Goal: Task Accomplishment & Management: Complete application form

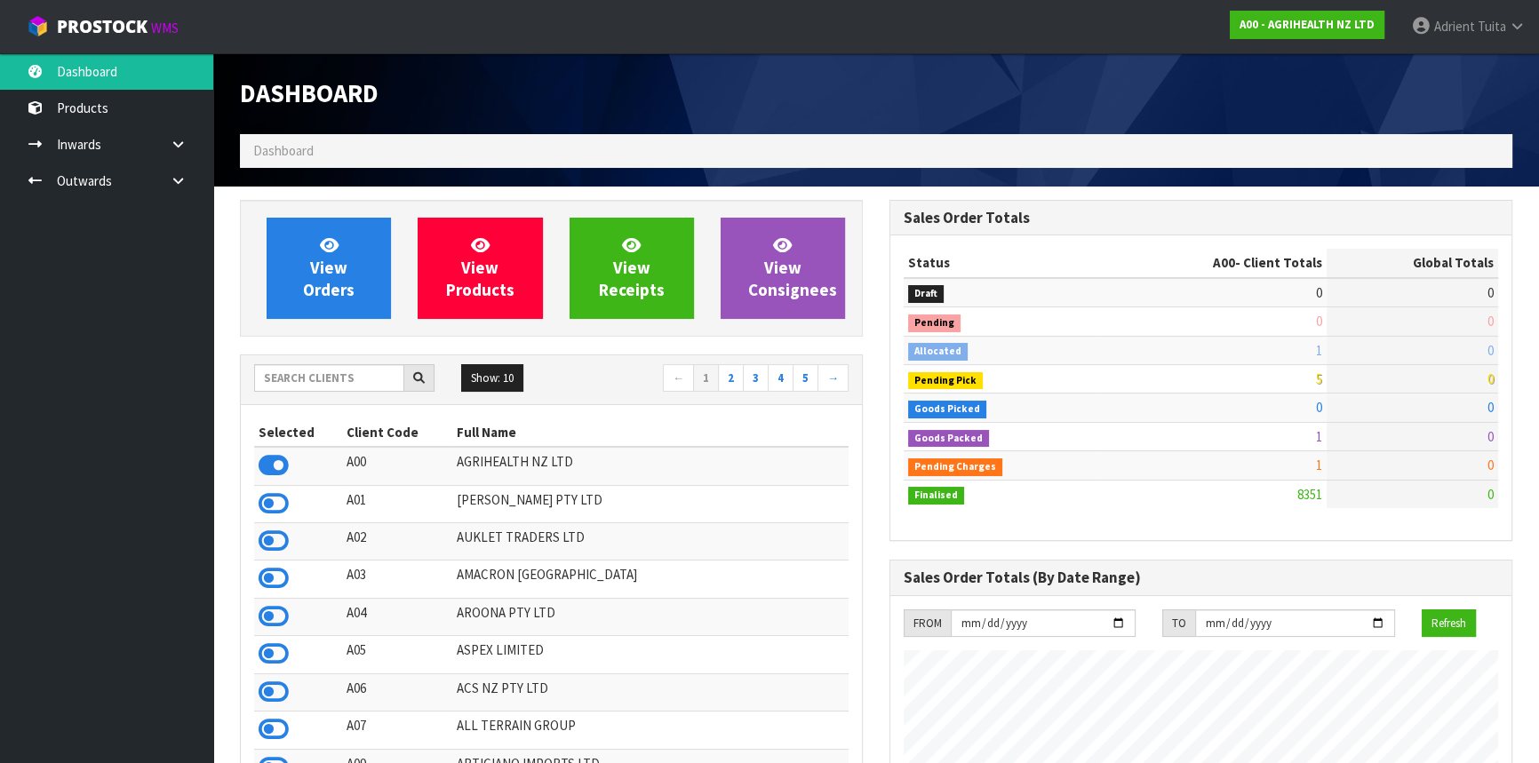
scroll to position [1343, 649]
click at [362, 386] on input "text" at bounding box center [329, 378] width 150 height 28
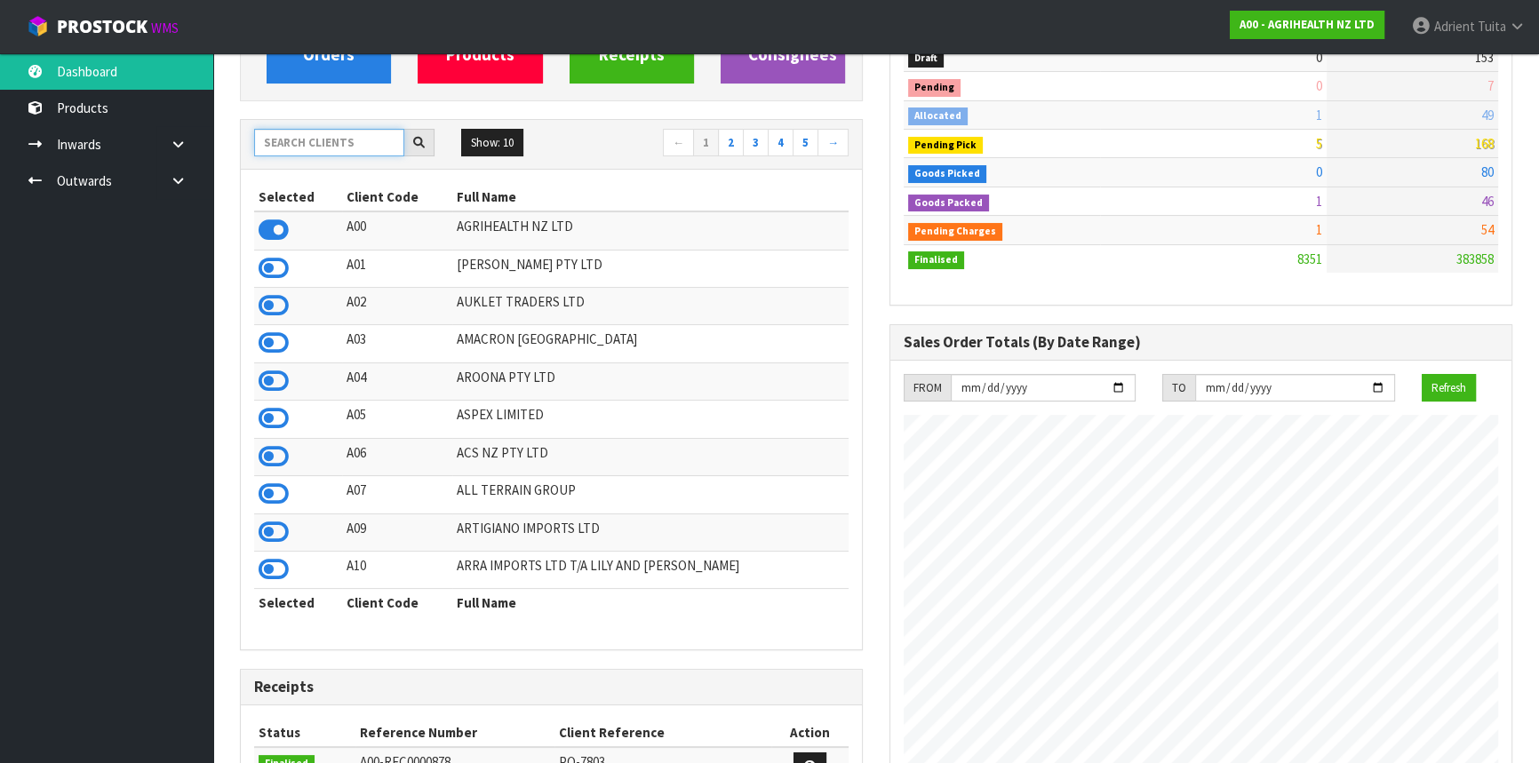
scroll to position [242, 0]
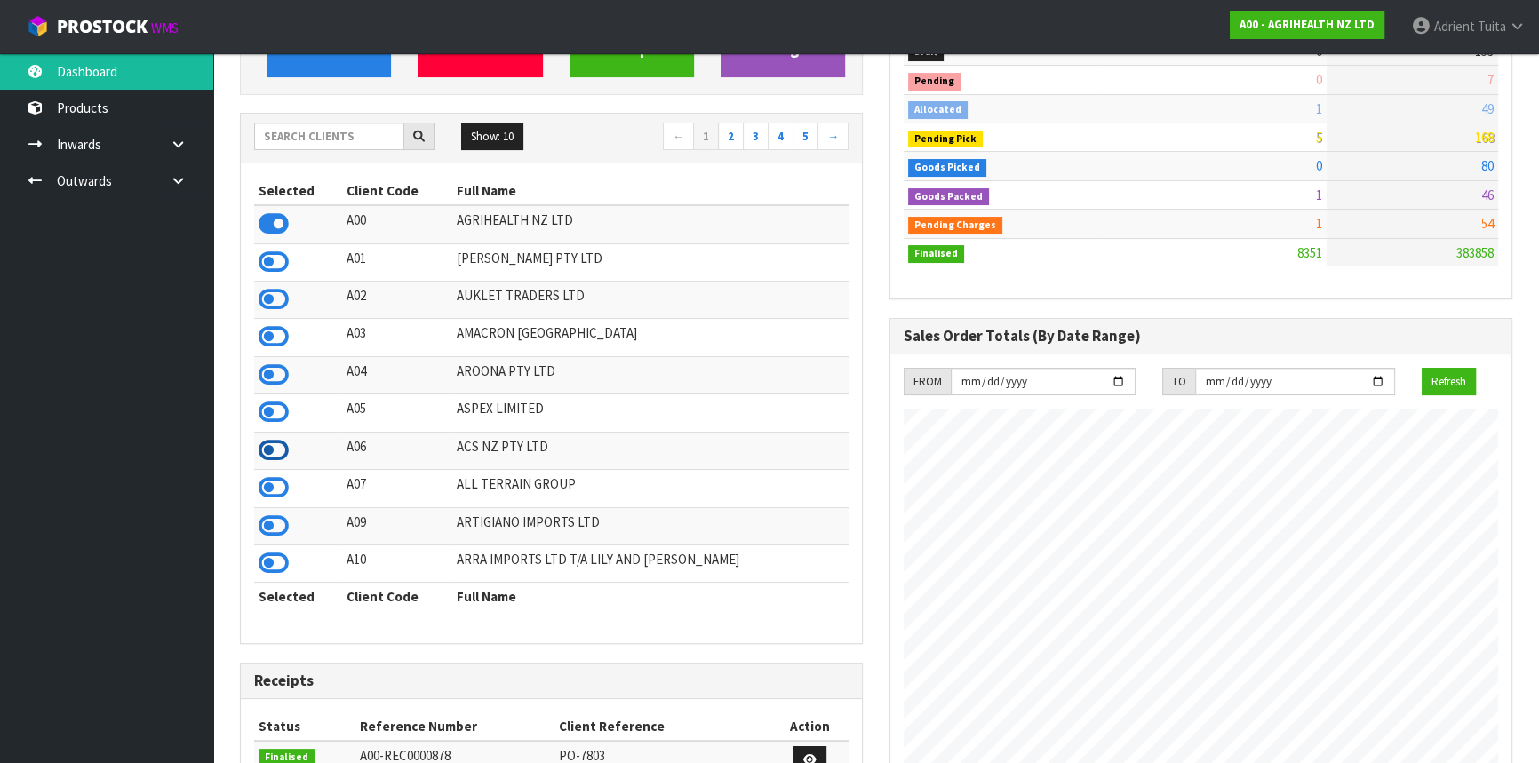
click at [278, 445] on icon at bounding box center [274, 450] width 30 height 27
click at [332, 75] on link "View Orders" at bounding box center [329, 26] width 124 height 101
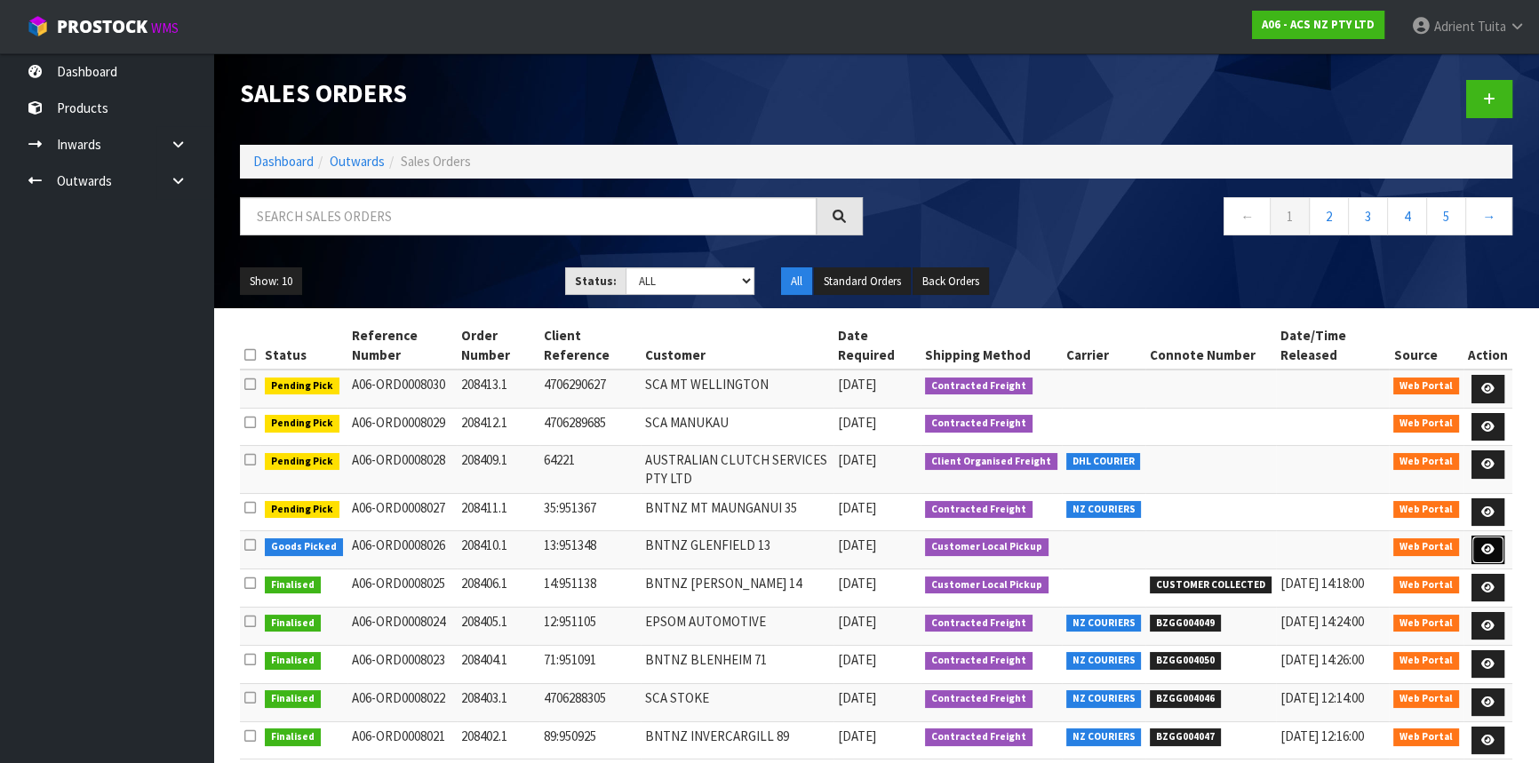
click at [1485, 549] on icon at bounding box center [1487, 550] width 13 height 12
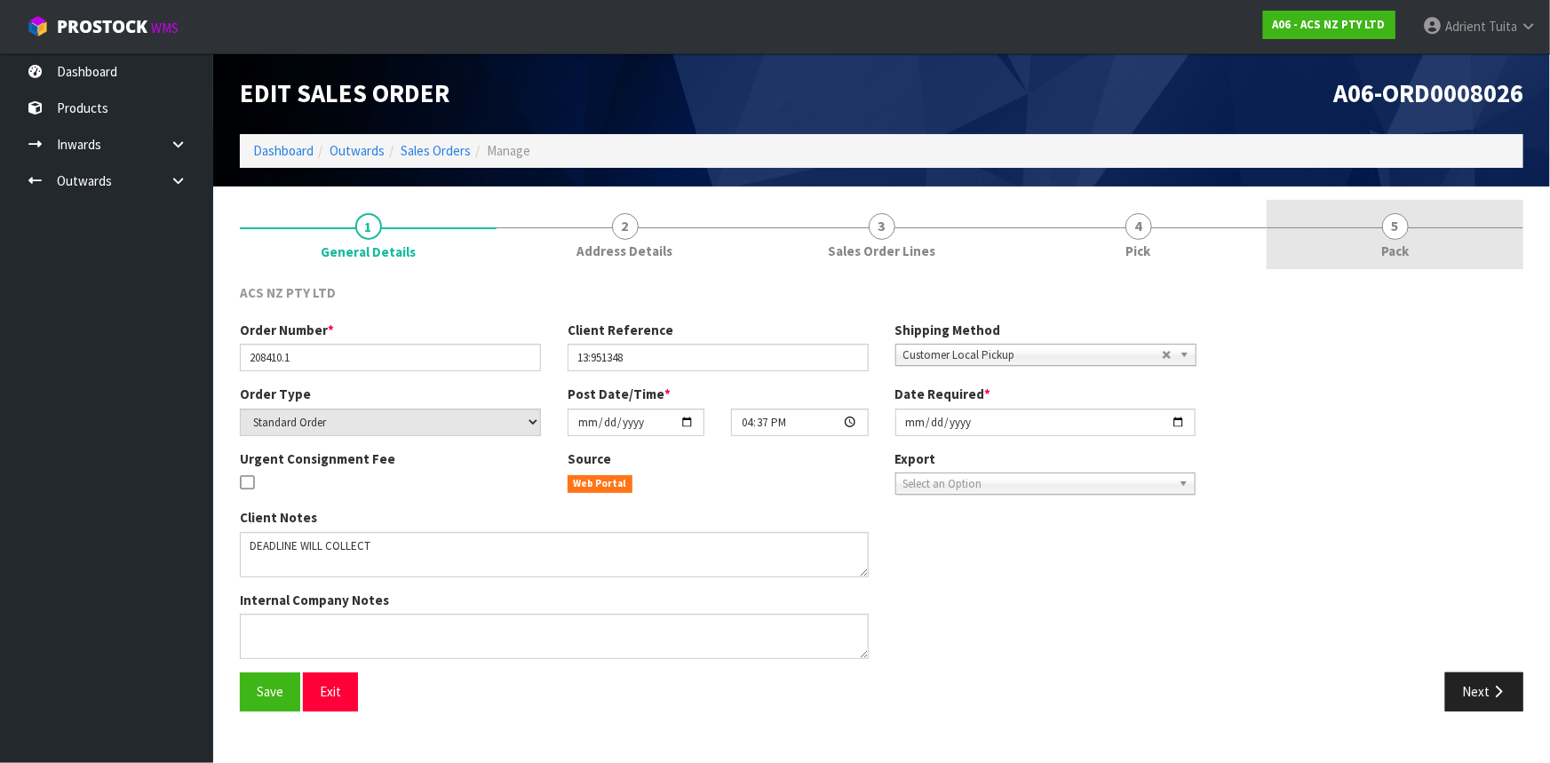
click at [1389, 240] on link "5 Pack" at bounding box center [1395, 235] width 257 height 70
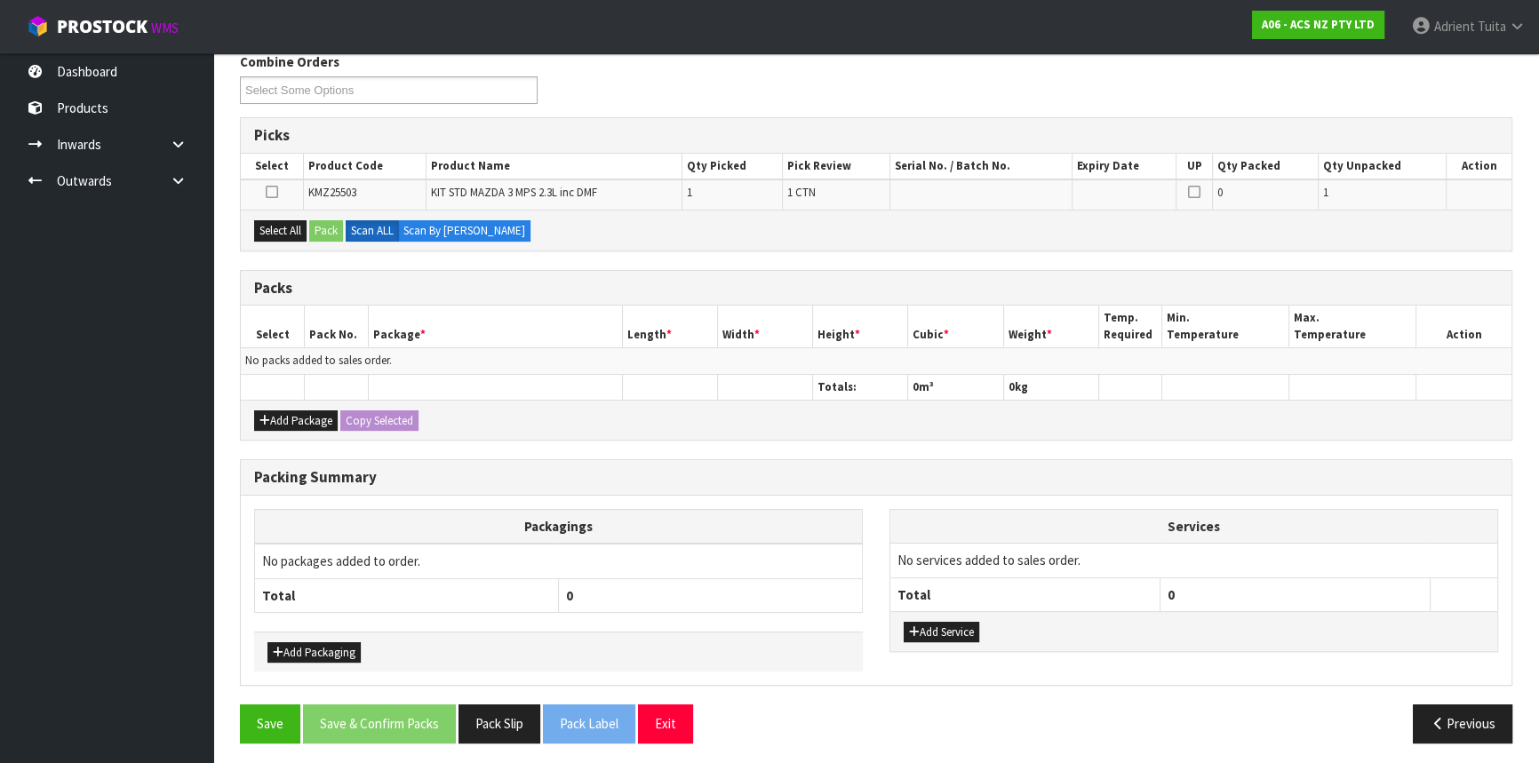
scroll to position [233, 0]
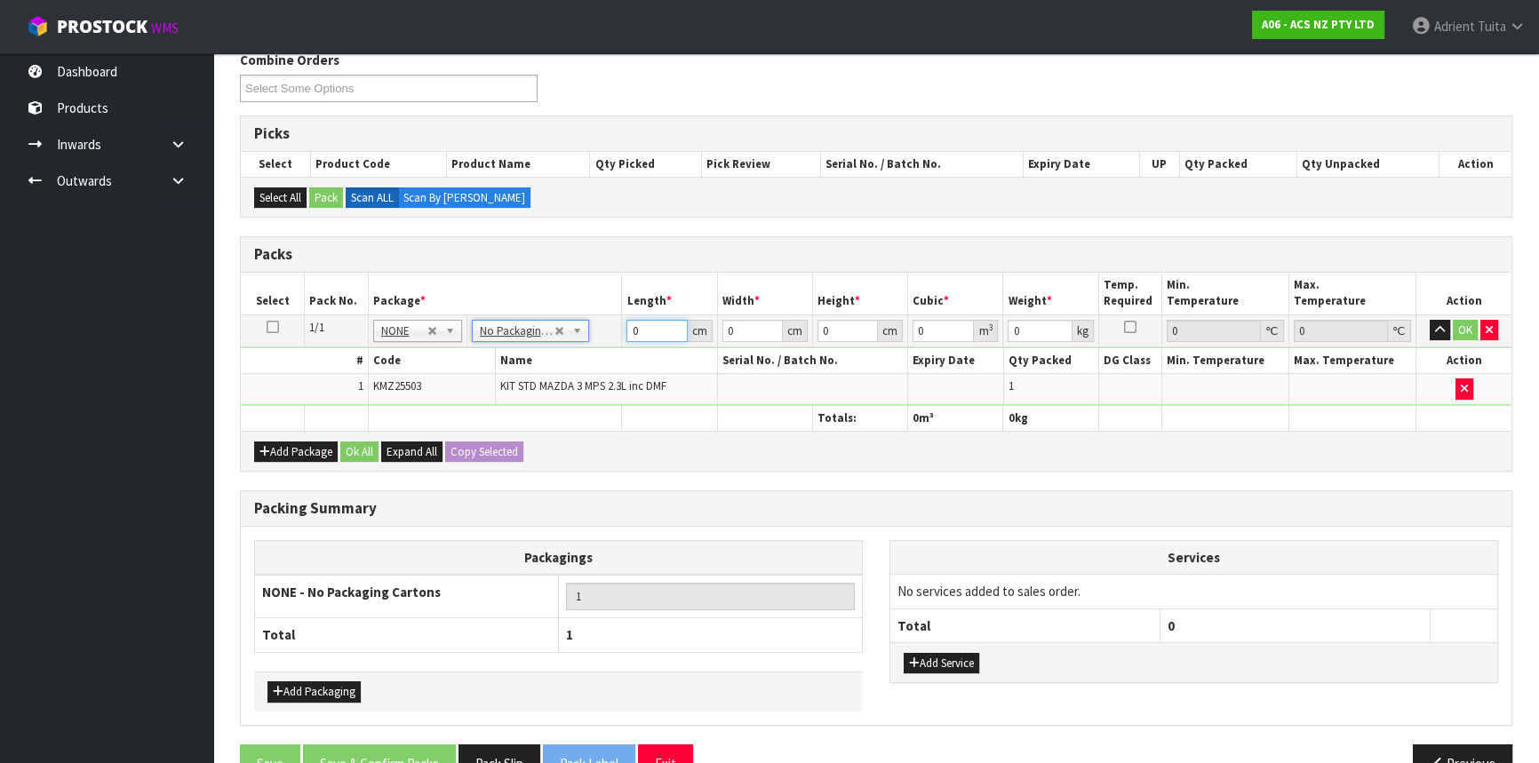
click at [639, 336] on input "0" at bounding box center [656, 331] width 60 height 22
type input "60"
type input "50"
type input "2"
type input "0.006"
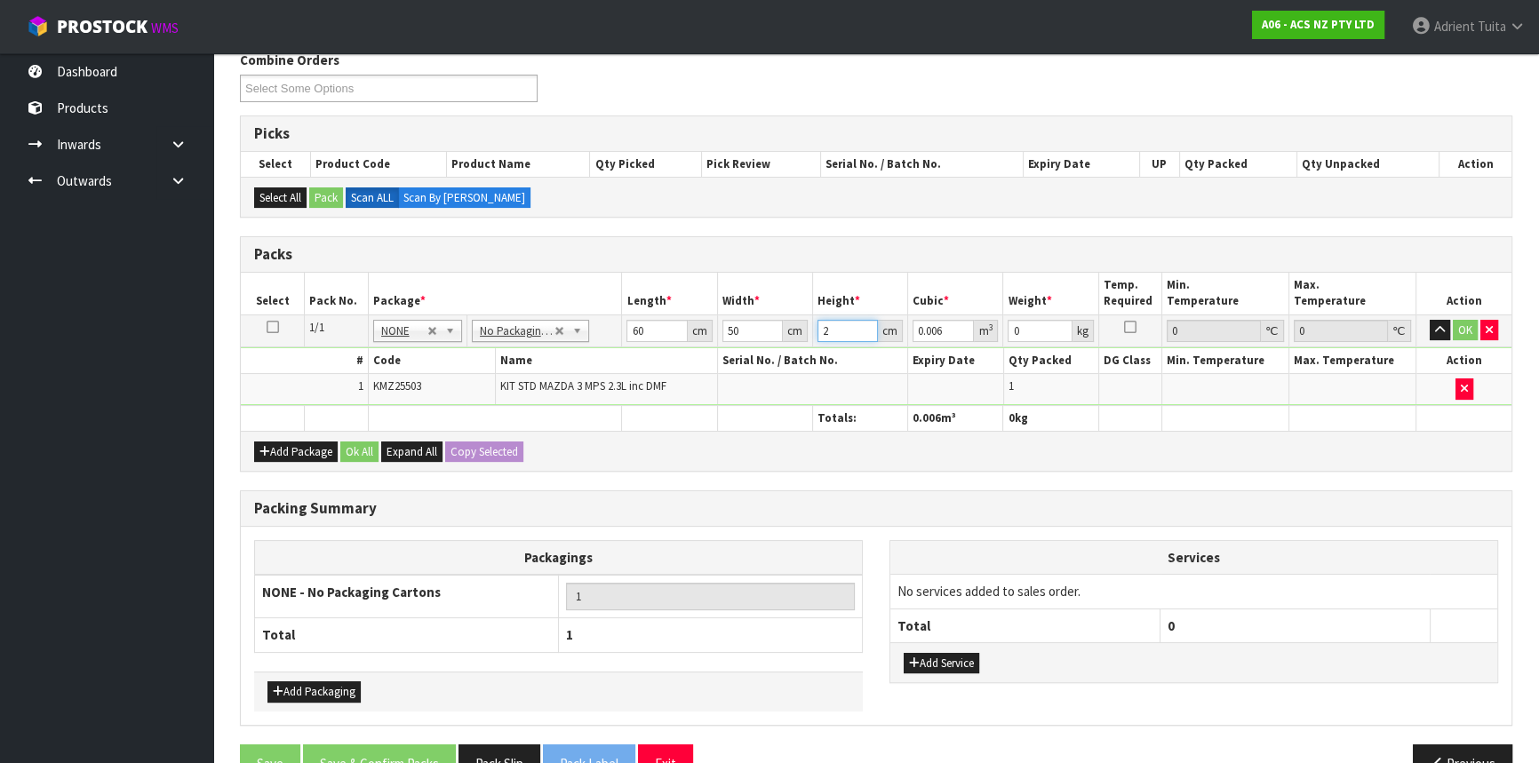
type input "25"
type input "0.075"
type input "2"
type input "0.006"
type input "0"
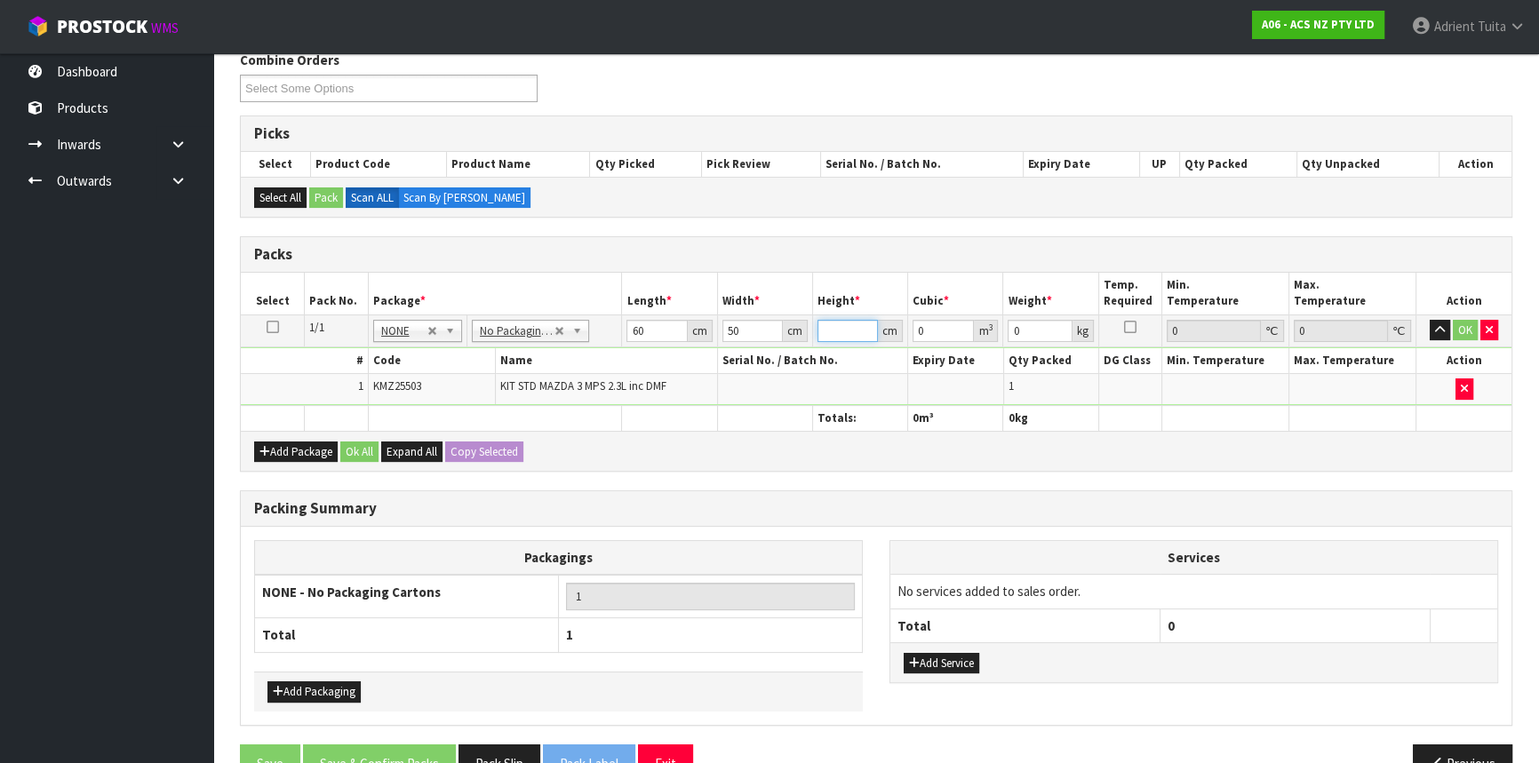
type input "5"
type input "0.015"
type input "55"
type input "0.165"
type input "55"
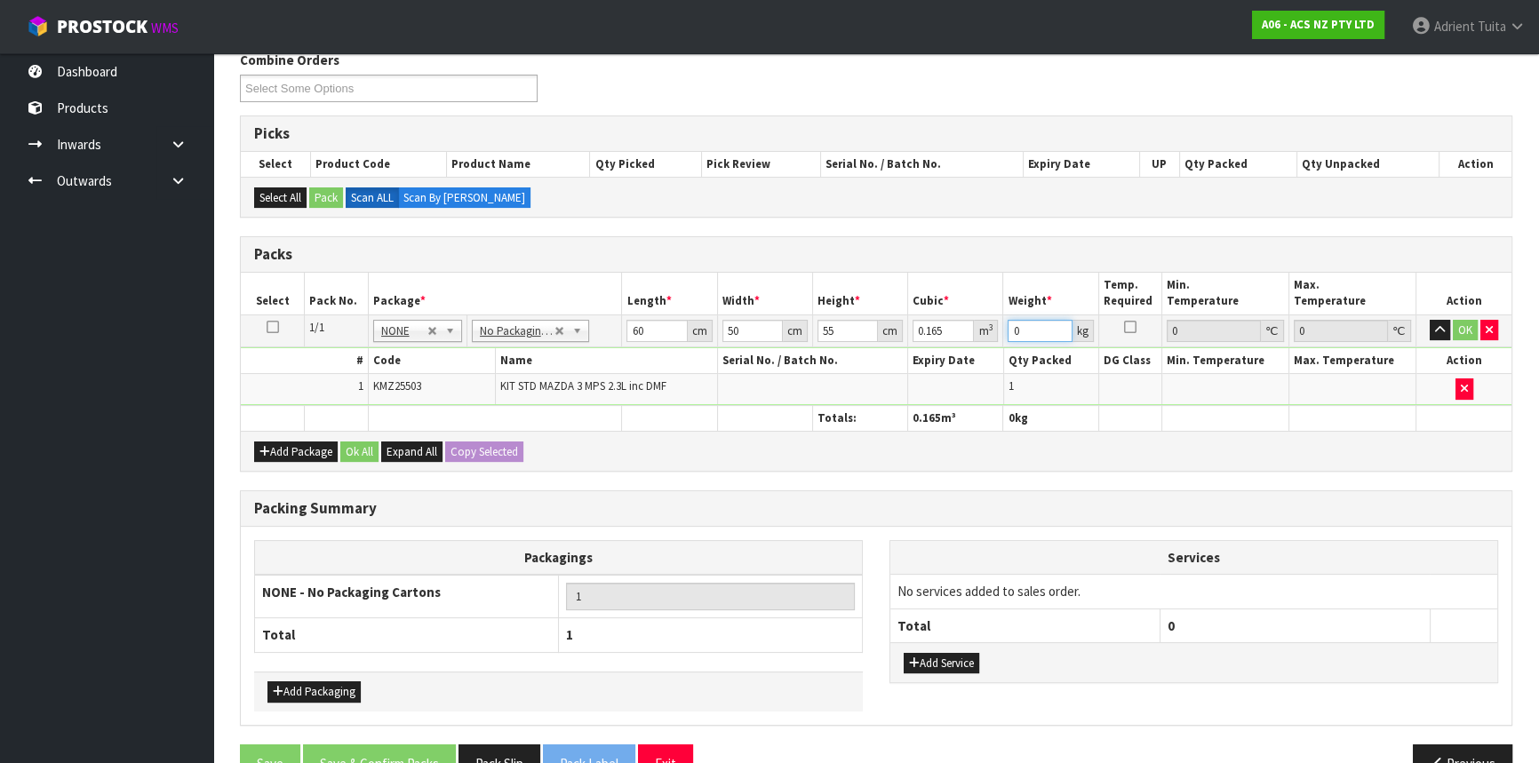
click at [1015, 325] on input "0" at bounding box center [1039, 331] width 64 height 22
click at [1021, 329] on input "0" at bounding box center [1039, 331] width 64 height 22
type input "25"
click at [1461, 333] on button "OK" at bounding box center [1465, 330] width 25 height 21
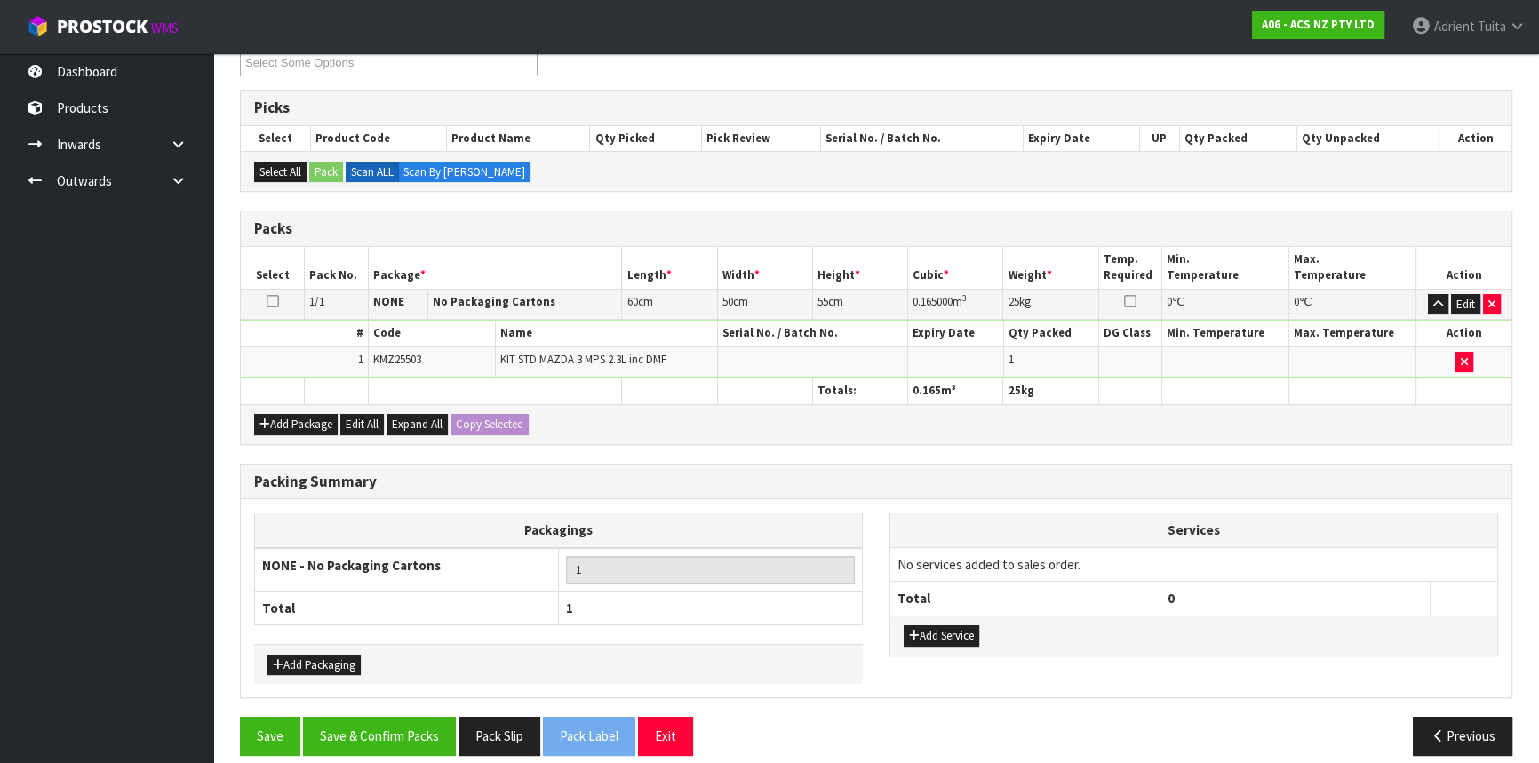
scroll to position [273, 0]
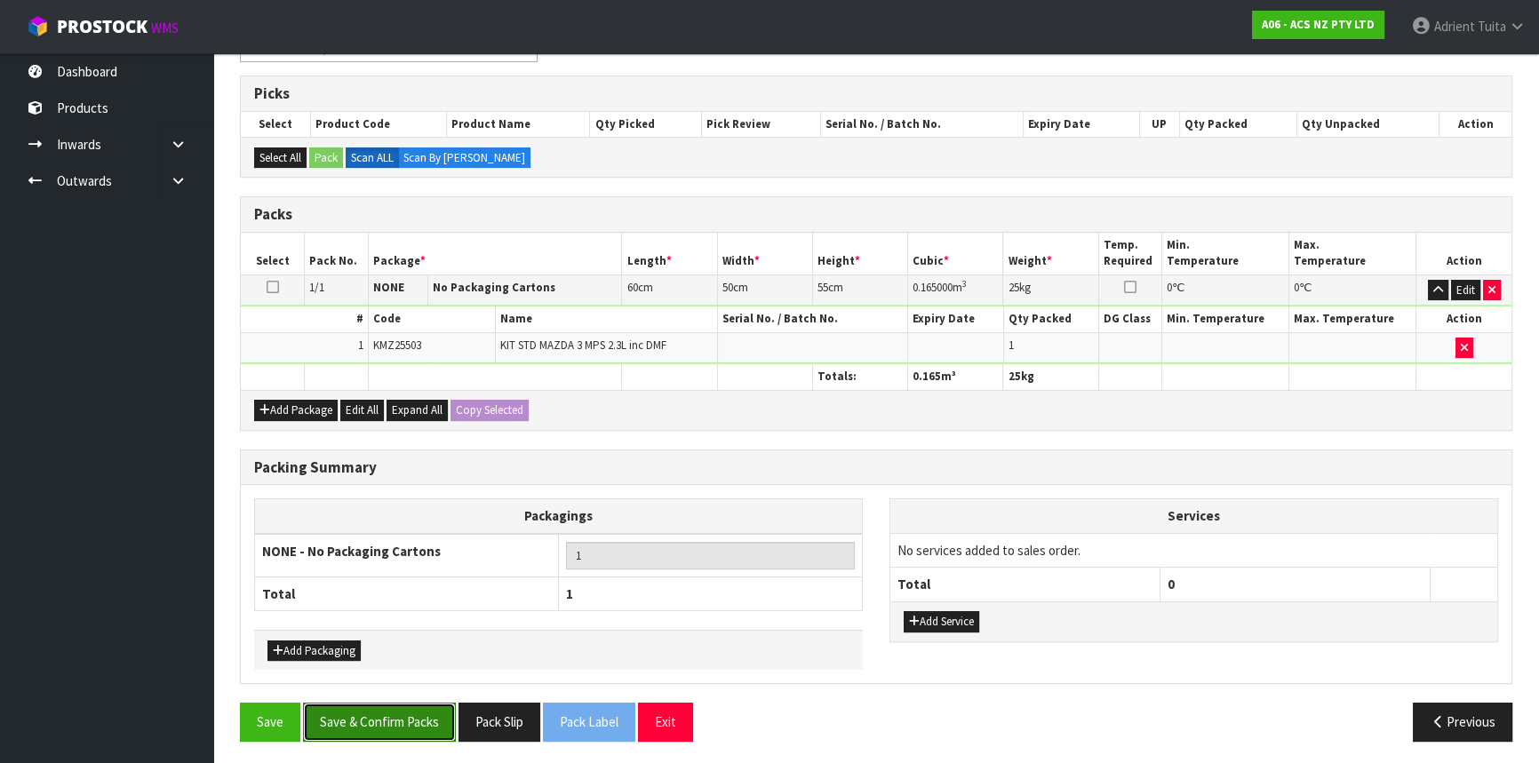
click at [388, 721] on button "Save & Confirm Packs" at bounding box center [379, 722] width 153 height 38
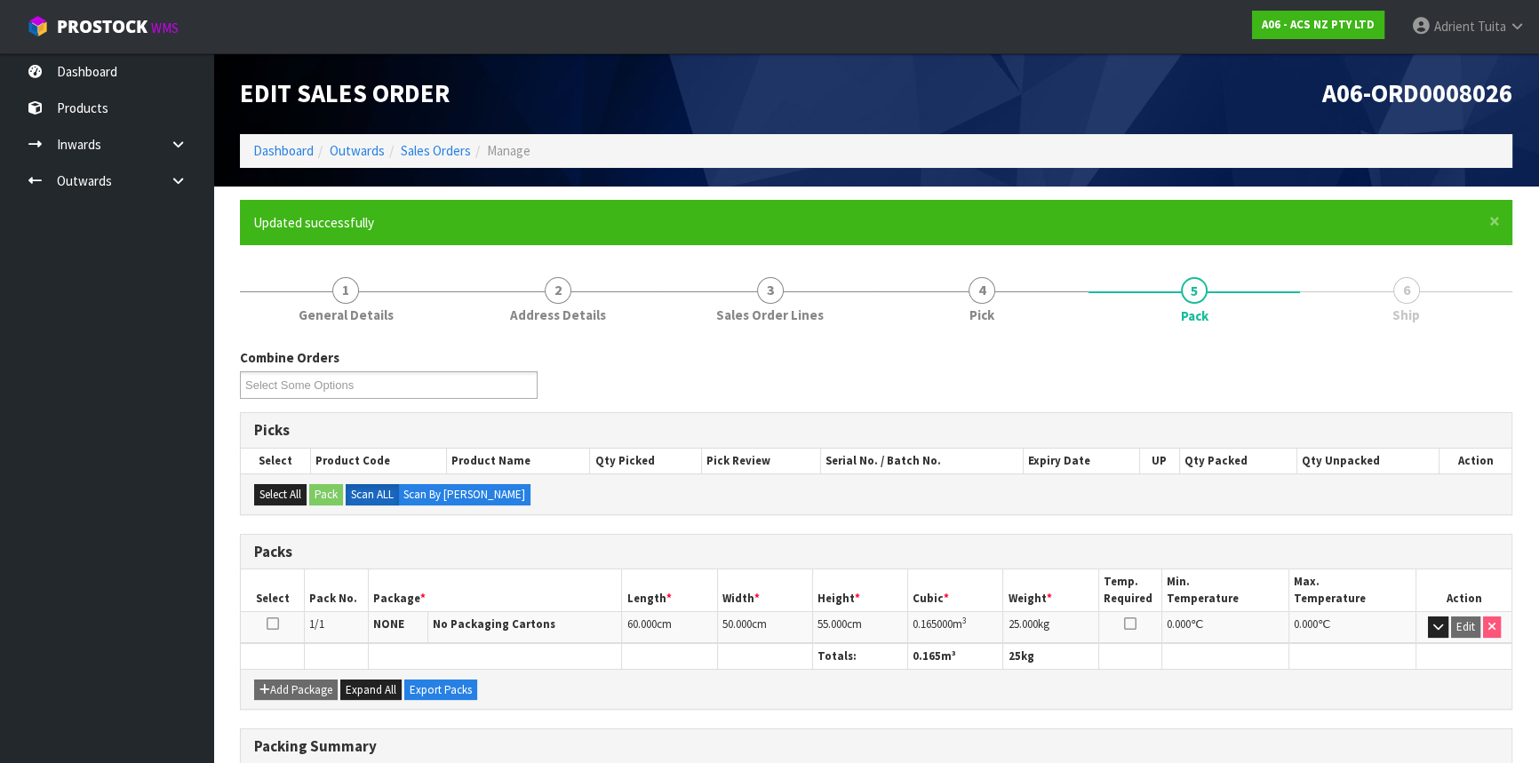
scroll to position [240, 0]
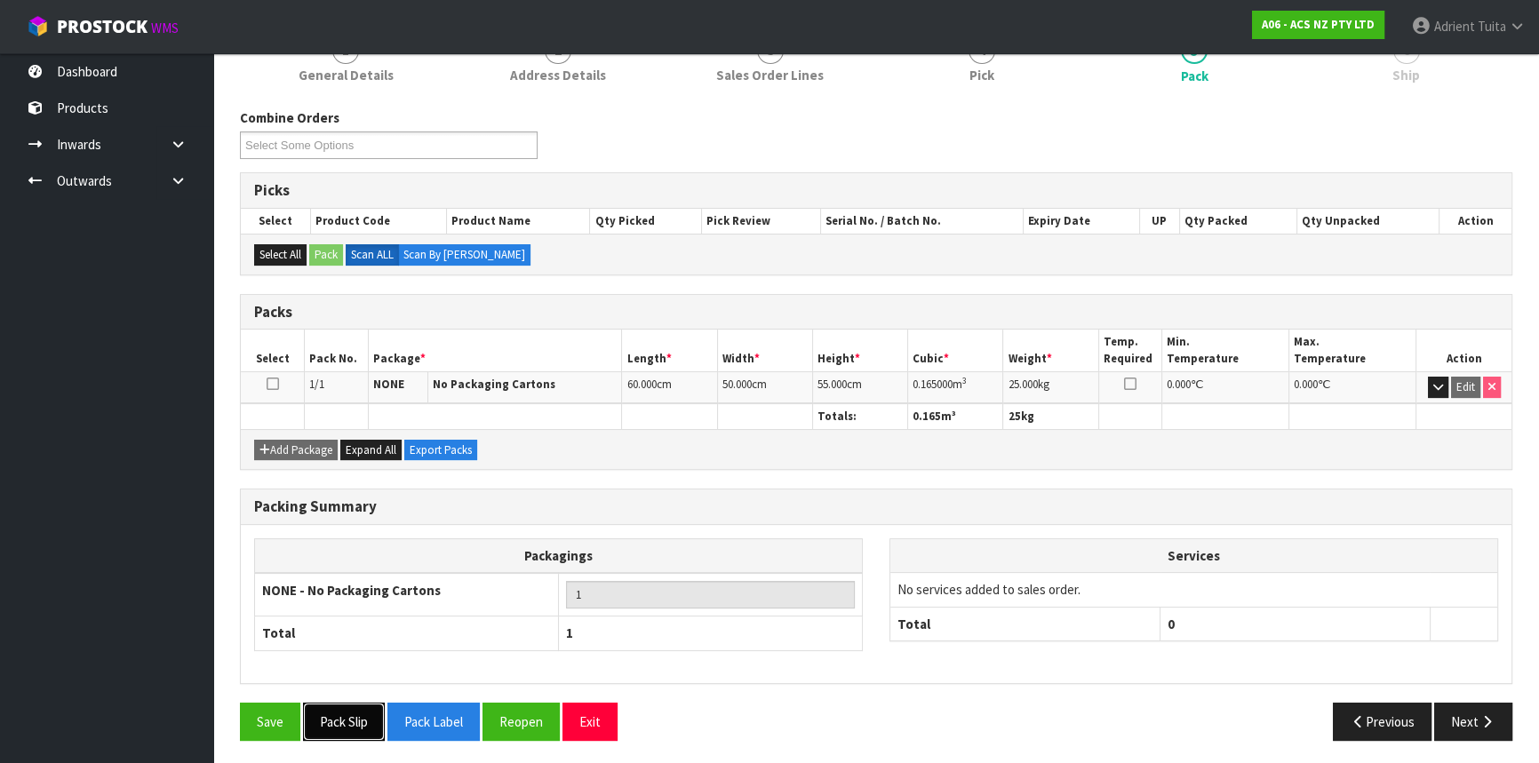
click at [319, 712] on button "Pack Slip" at bounding box center [344, 722] width 82 height 38
drag, startPoint x: 0, startPoint y: 790, endPoint x: 478, endPoint y: 26, distance: 901.2
click at [277, 331] on div "Combine Orders A06-ORD0008026 A06-ORD0008027 A06-ORD0008028 A06-ORD0008029 A06-…" at bounding box center [876, 431] width 1272 height 646
click at [1451, 28] on span "Adrient" at bounding box center [1454, 26] width 41 height 17
click at [1453, 60] on link "Logout" at bounding box center [1467, 71] width 140 height 24
